Goal: Entertainment & Leisure: Consume media (video, audio)

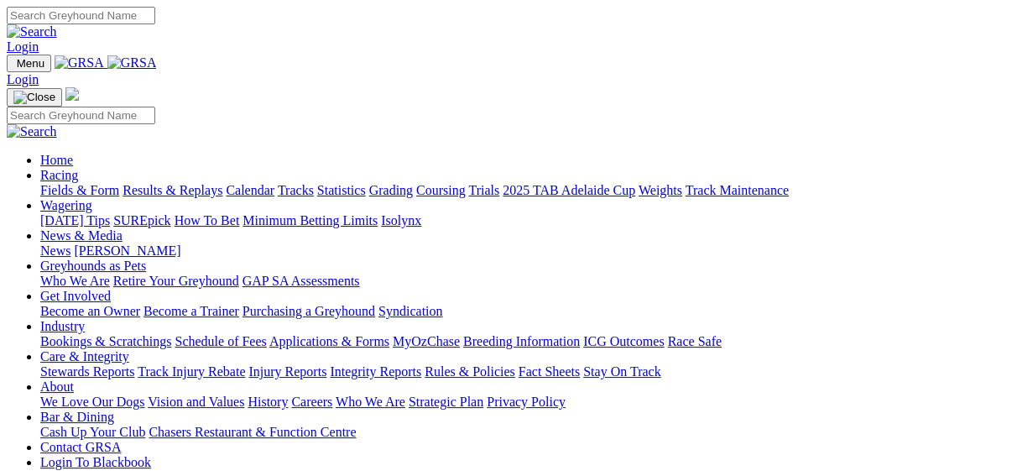
click at [42, 183] on link "Fields & Form" at bounding box center [79, 190] width 79 height 14
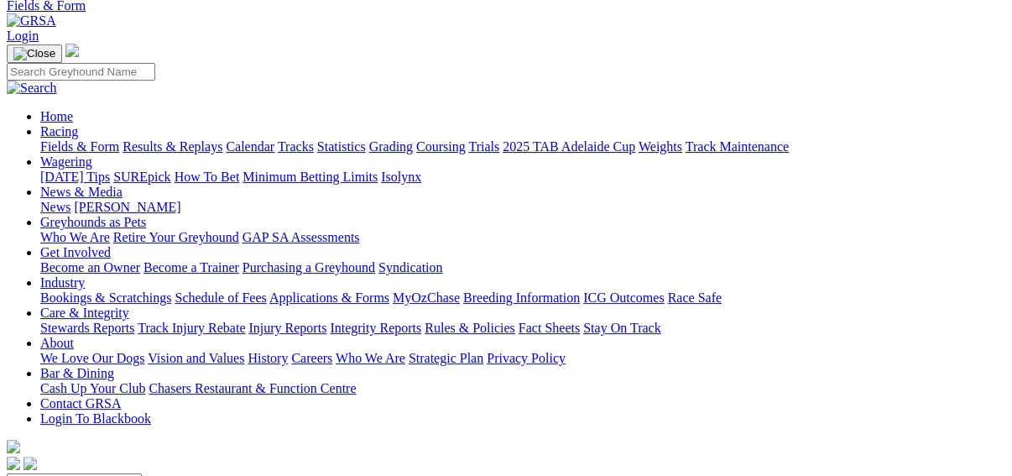
scroll to position [134, 0]
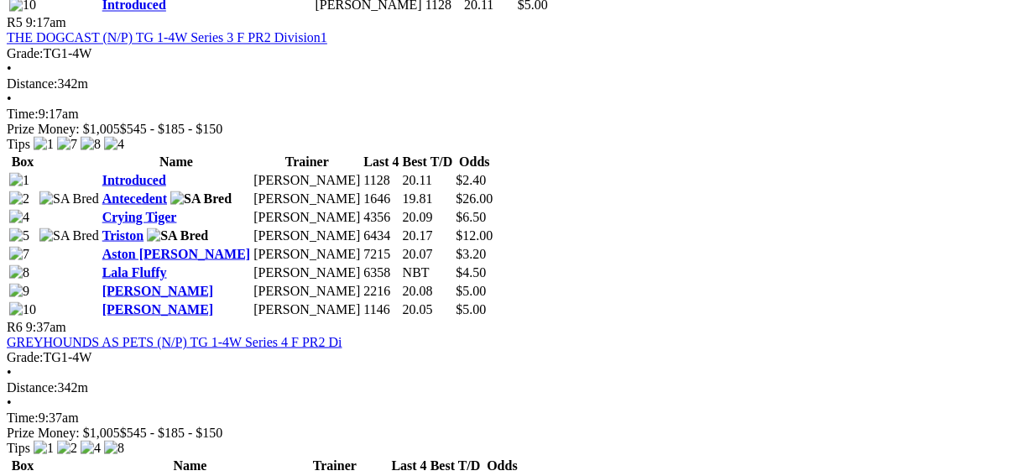
scroll to position [2081, 0]
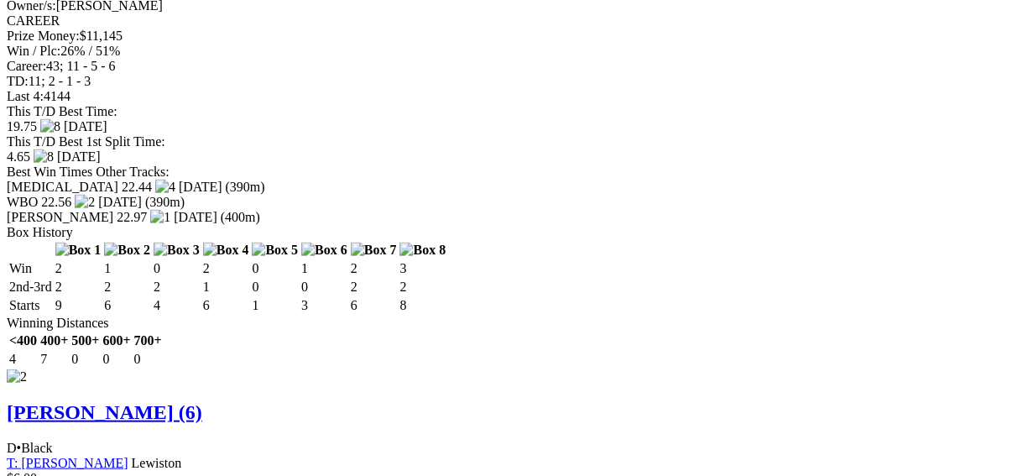
scroll to position [2349, 0]
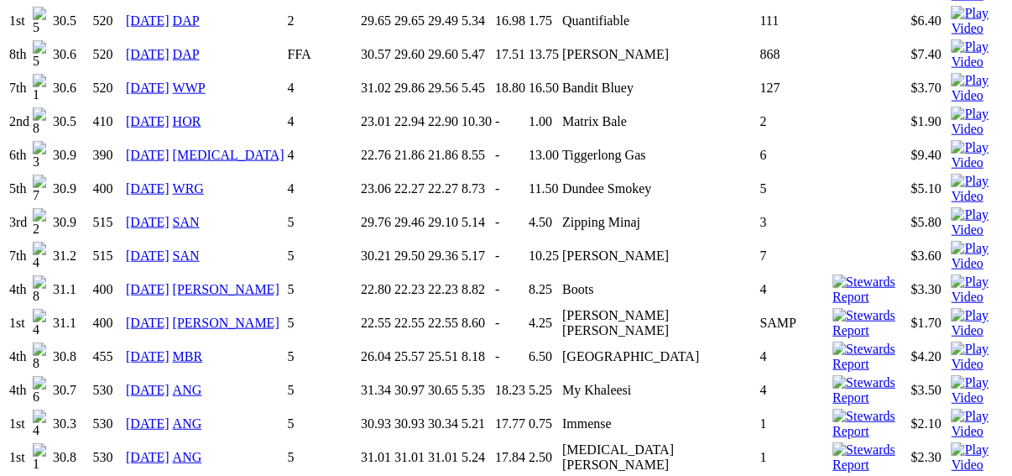
scroll to position [2752, 0]
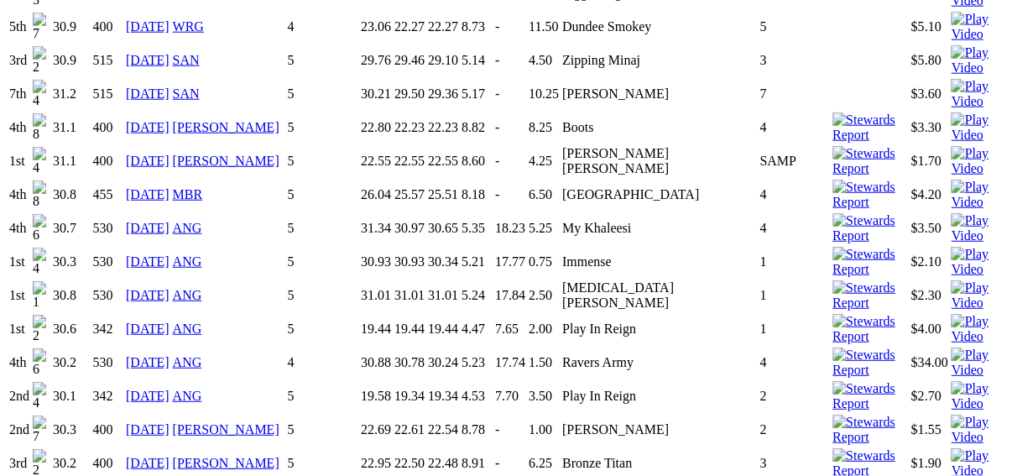
scroll to position [2886, 0]
